Goal: Complete application form: Complete application form

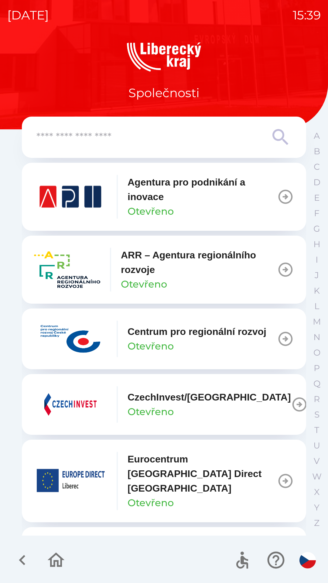
click at [53, 266] on img "button" at bounding box center [67, 269] width 66 height 36
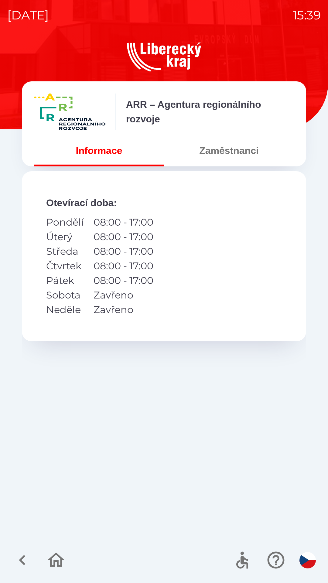
click at [221, 154] on button "Zaměstnanci" at bounding box center [229, 151] width 130 height 22
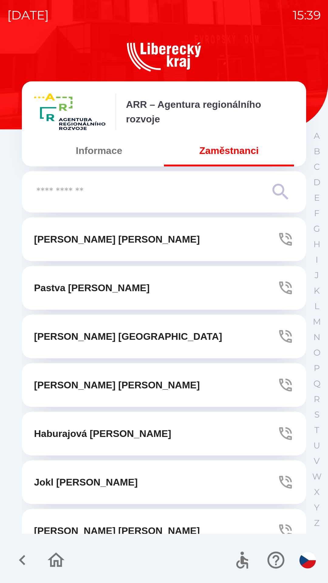
click at [161, 198] on input "text" at bounding box center [151, 192] width 231 height 17
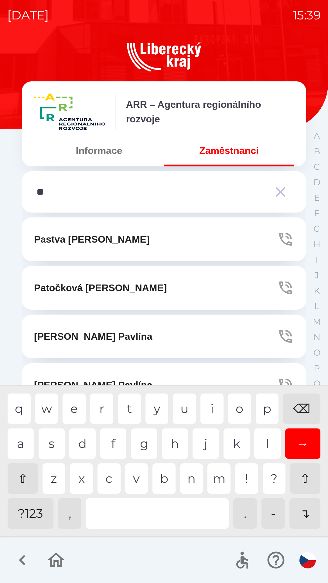
click at [24, 436] on div "a" at bounding box center [21, 443] width 26 height 30
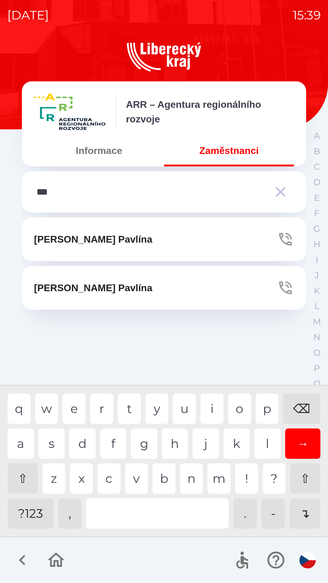
click at [135, 478] on div "v" at bounding box center [136, 478] width 23 height 30
type input "****"
click at [283, 237] on icon "button" at bounding box center [285, 239] width 17 height 17
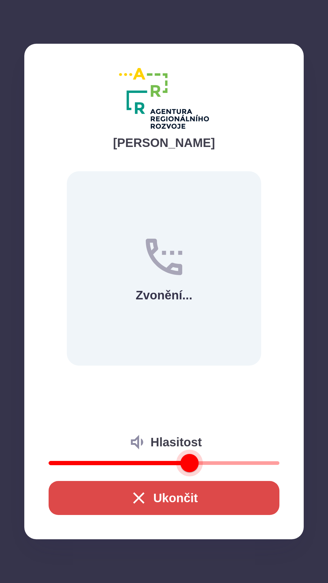
type input "**"
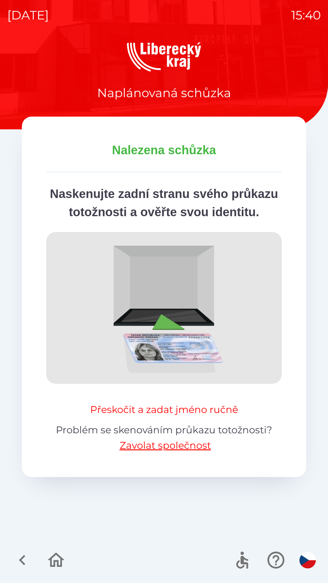
click at [196, 417] on button "Přeskočit a zadat jméno ručně" at bounding box center [164, 409] width 153 height 15
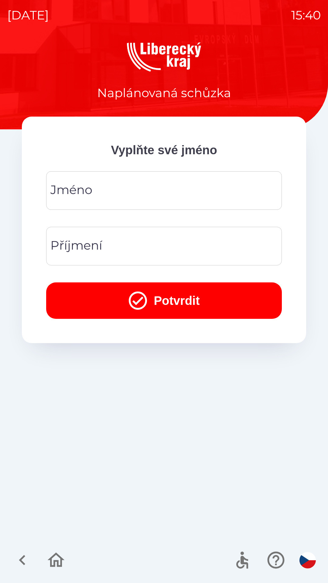
click at [162, 194] on input "Jméno" at bounding box center [163, 190] width 221 height 24
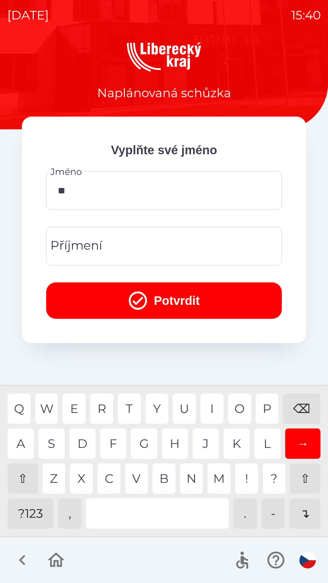
click at [78, 409] on div "E" at bounding box center [74, 408] width 23 height 30
click at [127, 404] on div "T" at bounding box center [129, 408] width 23 height 30
type input "****"
click at [154, 403] on div "Y" at bounding box center [156, 408] width 23 height 30
click at [146, 246] on input "Příjmení" at bounding box center [163, 246] width 221 height 24
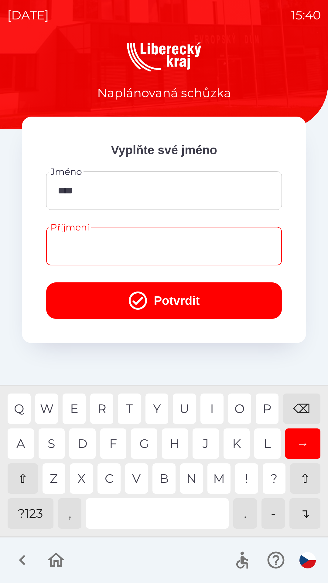
click at [24, 472] on div "⇧" at bounding box center [23, 478] width 30 height 30
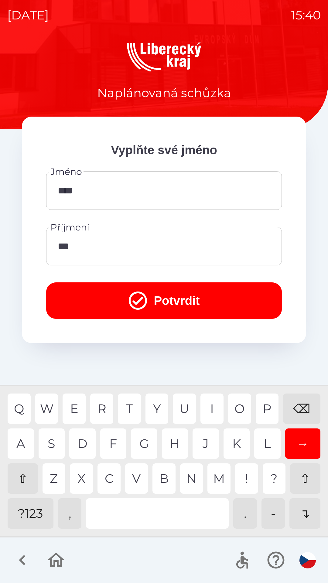
click at [112, 473] on div "C" at bounding box center [108, 478] width 23 height 30
click at [18, 445] on div "A" at bounding box center [21, 443] width 26 height 30
click at [235, 405] on div "O" at bounding box center [239, 408] width 23 height 30
click at [130, 478] on div "V" at bounding box center [136, 478] width 23 height 30
type input "*********"
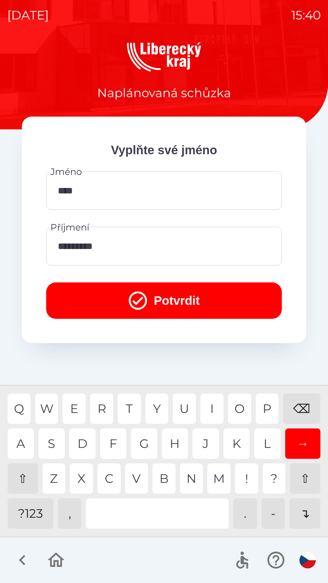
click at [149, 298] on button "Potvrdit" at bounding box center [164, 300] width 236 height 36
